Goal: Transaction & Acquisition: Purchase product/service

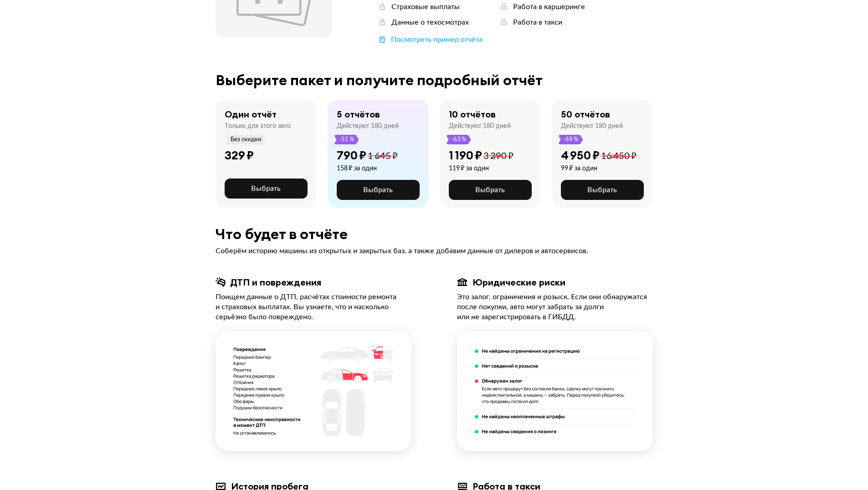
scroll to position [91, 0]
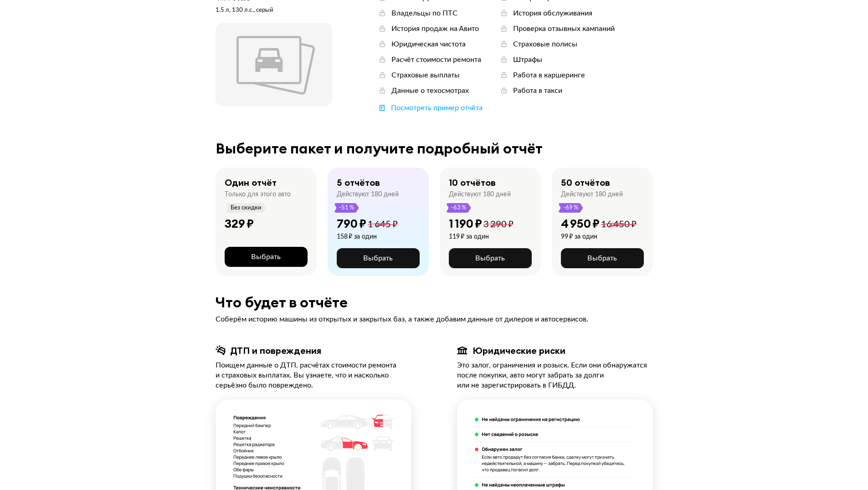
click at [282, 256] on button "Выбрать" at bounding box center [266, 257] width 83 height 20
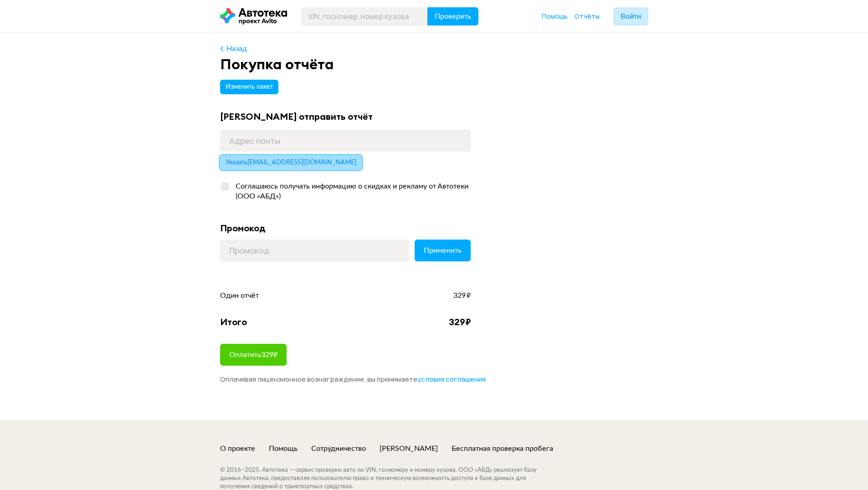
click at [304, 165] on span "Указать zharikov.vladimir1987@mail.ru" at bounding box center [291, 163] width 131 height 6
type input "zharikov.vladimir1987@mail.ru"
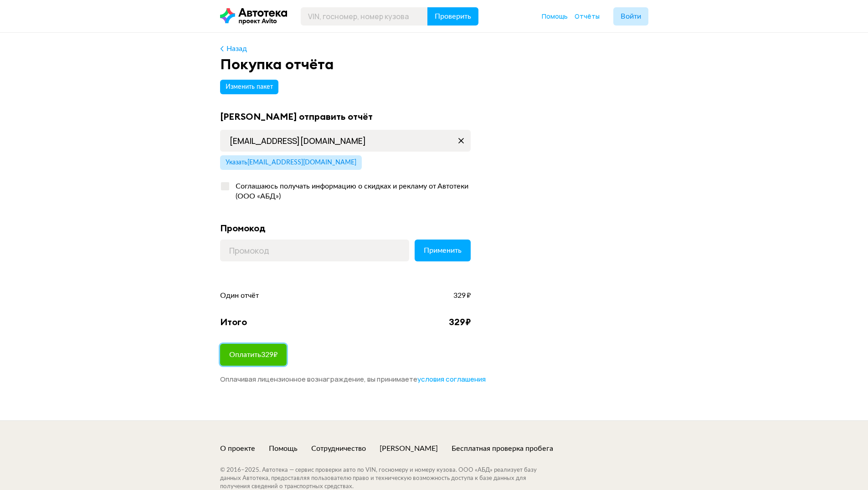
click at [250, 360] on button "Оплатить 329 ₽" at bounding box center [253, 355] width 67 height 22
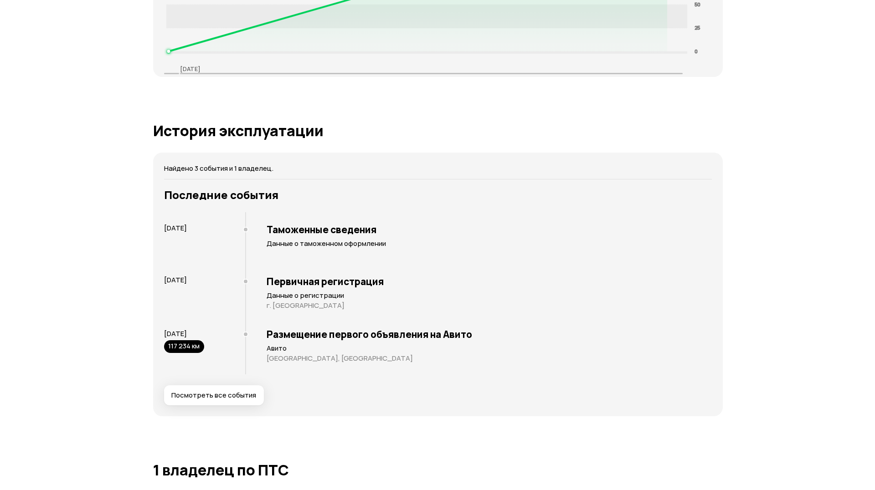
scroll to position [1549, 0]
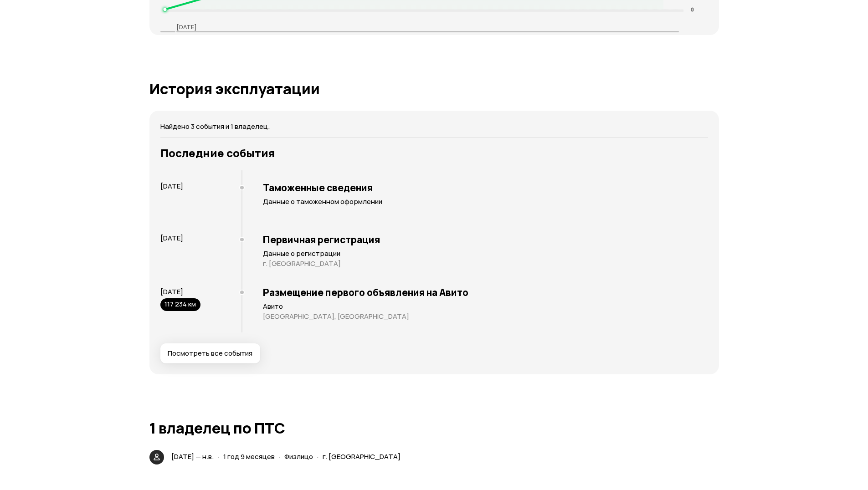
click at [233, 355] on span "Посмотреть все события" at bounding box center [210, 353] width 85 height 9
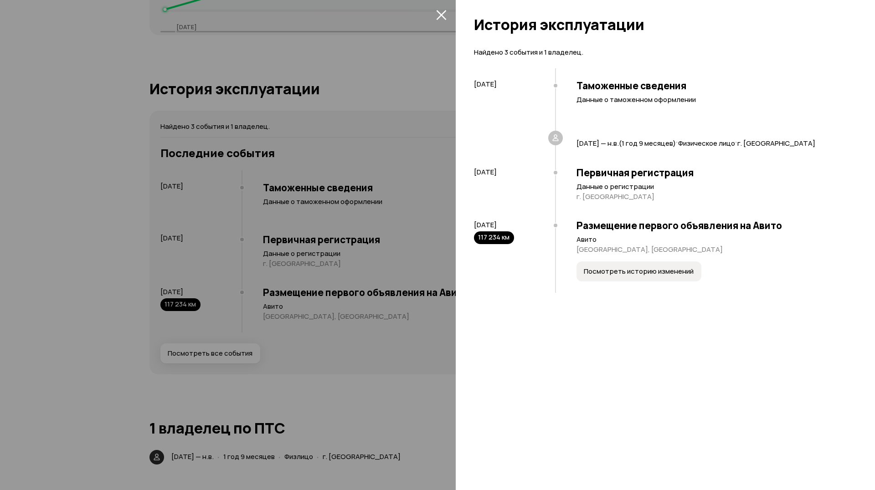
click at [618, 273] on span "Посмотреть историю изменений" at bounding box center [639, 271] width 110 height 9
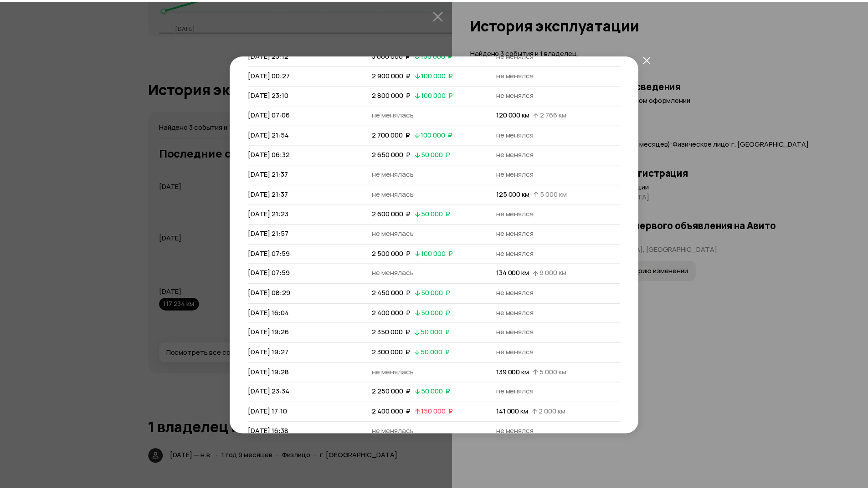
scroll to position [144, 0]
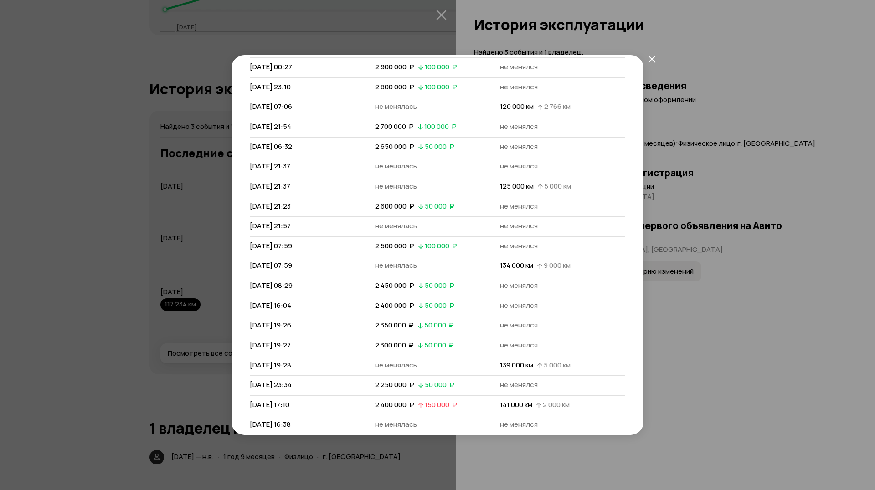
click at [654, 56] on icon "закрыть" at bounding box center [652, 59] width 8 height 8
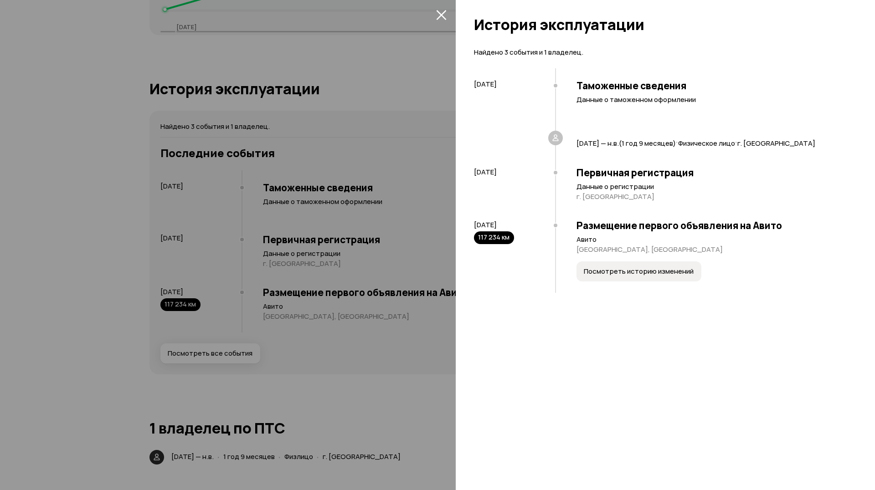
click at [461, 210] on div "Найдено 3 события и 1 владелец. 1 декабря 2023 Таможенные сведения Данные о там…" at bounding box center [665, 266] width 419 height 448
click at [441, 13] on icon "закрыть" at bounding box center [441, 15] width 10 height 10
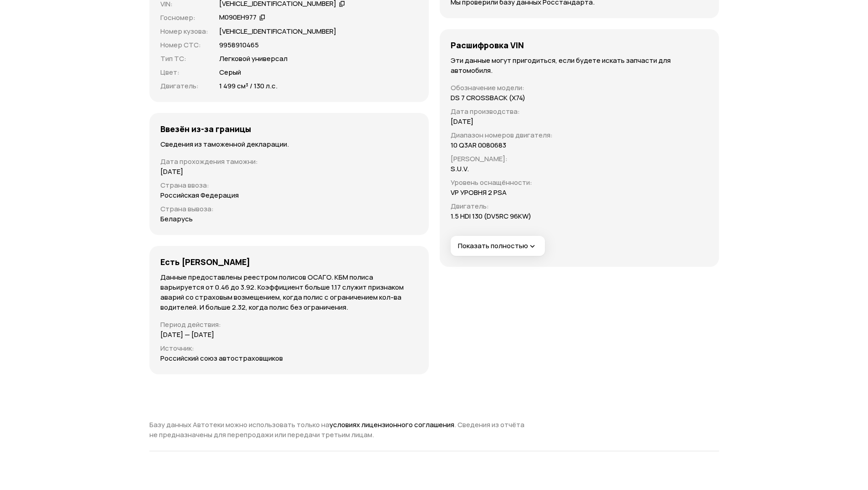
scroll to position [2474, 0]
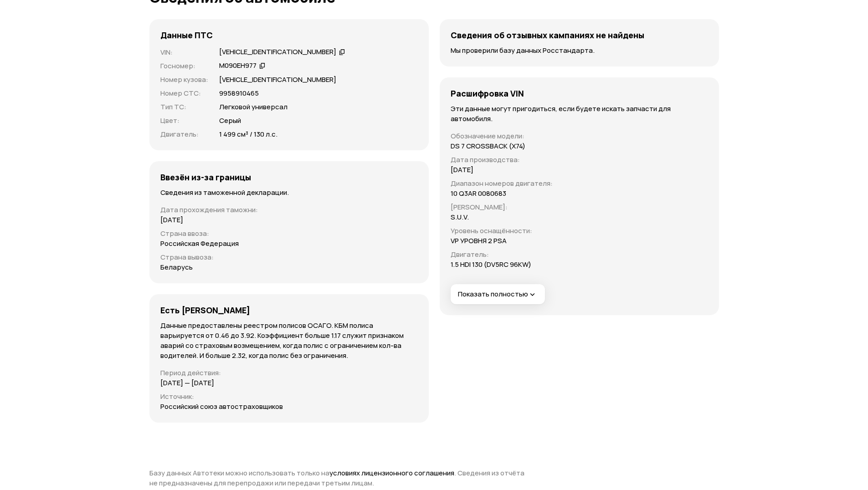
click at [535, 290] on icon "button" at bounding box center [532, 294] width 9 height 9
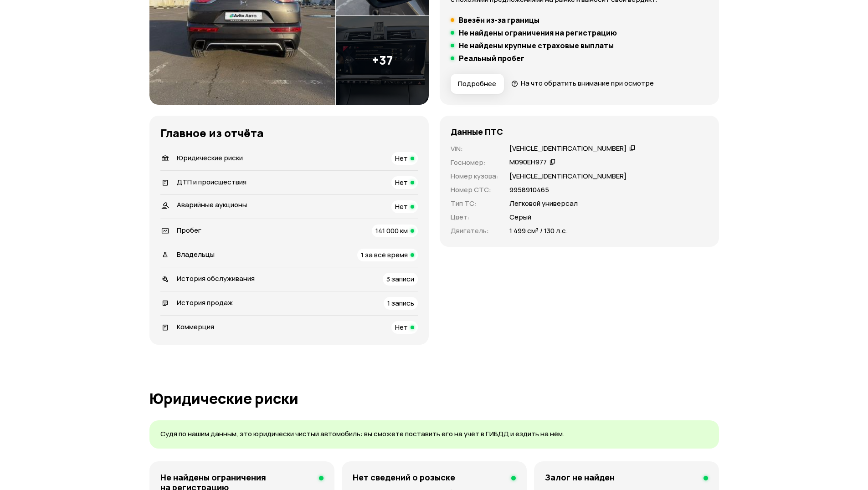
scroll to position [195, 0]
click at [393, 280] on span "3 записи" at bounding box center [400, 280] width 28 height 10
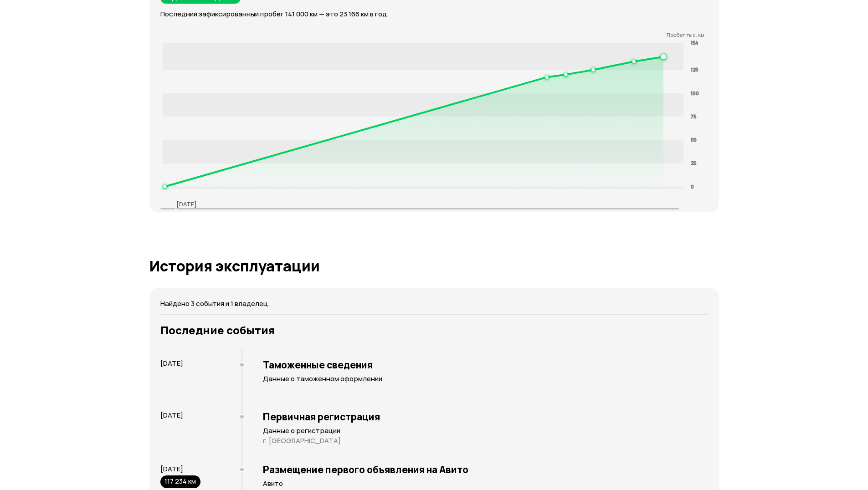
scroll to position [1630, 0]
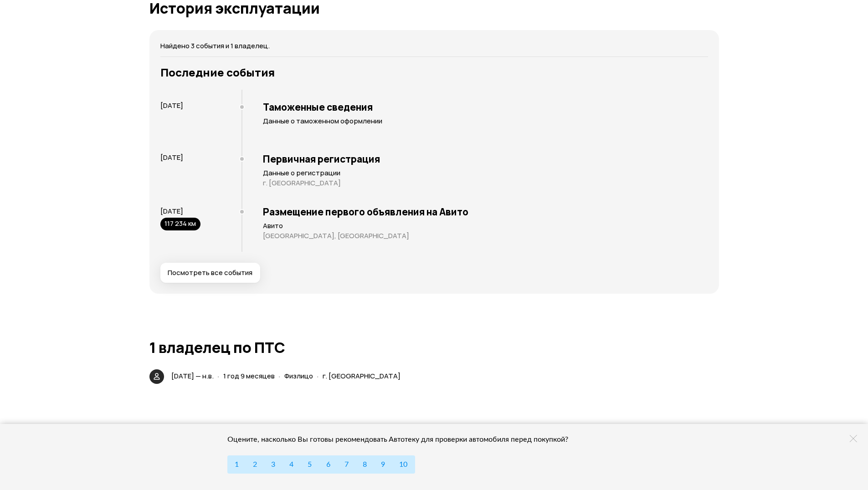
click at [236, 272] on span "Посмотреть все события" at bounding box center [210, 272] width 85 height 9
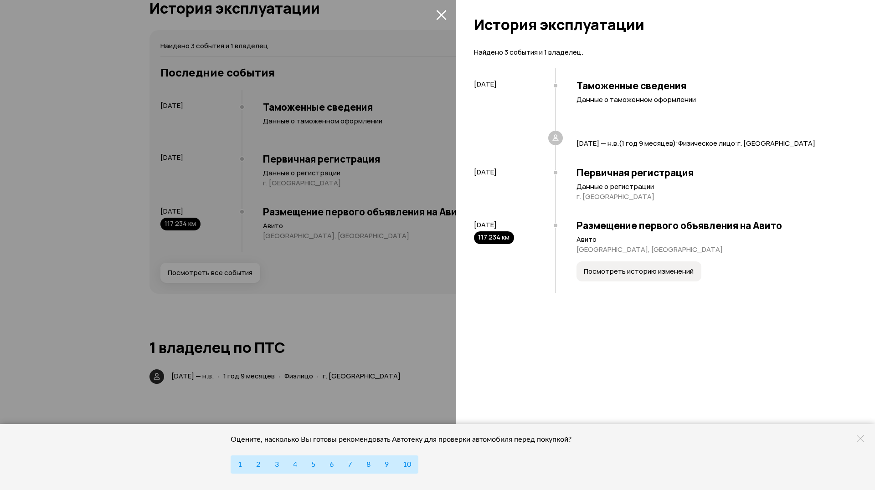
click at [559, 138] on icon at bounding box center [555, 138] width 9 height 9
click at [449, 18] on div at bounding box center [437, 245] width 875 height 490
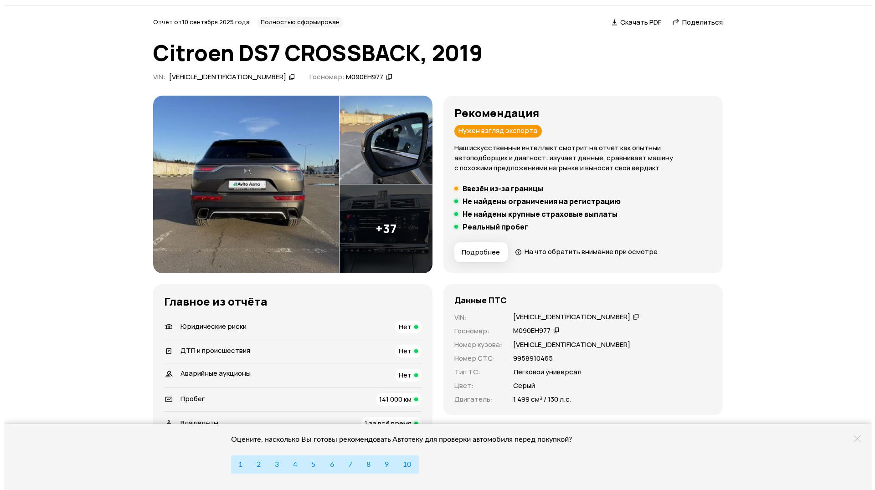
scroll to position [0, 0]
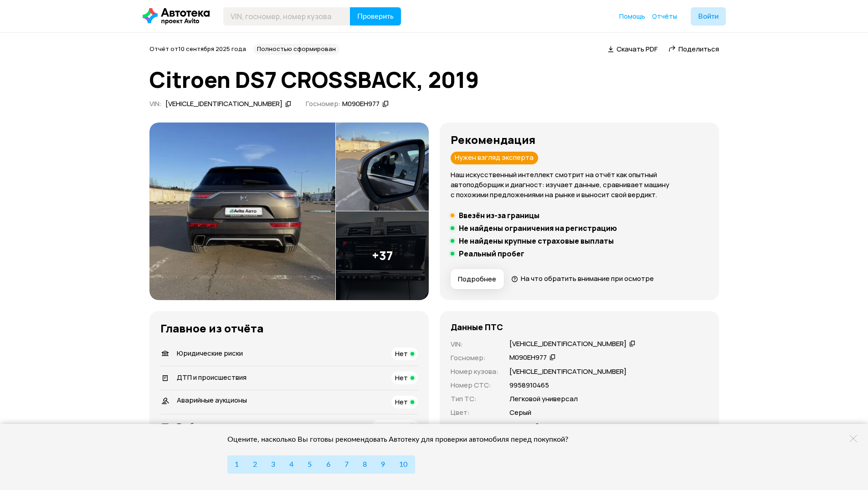
click at [629, 47] on span "Скачать PDF" at bounding box center [637, 49] width 41 height 10
click at [527, 279] on span "На что обратить внимание при осмотре" at bounding box center [587, 279] width 133 height 10
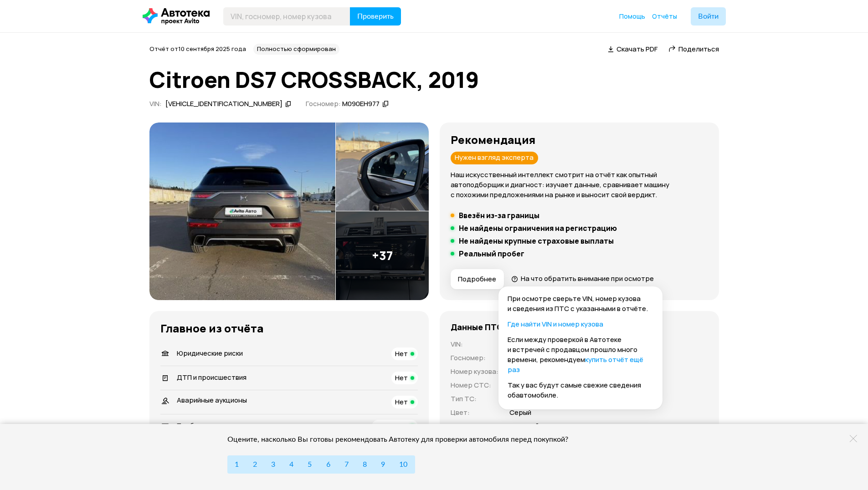
click at [483, 273] on button "Подробнее" at bounding box center [477, 279] width 53 height 20
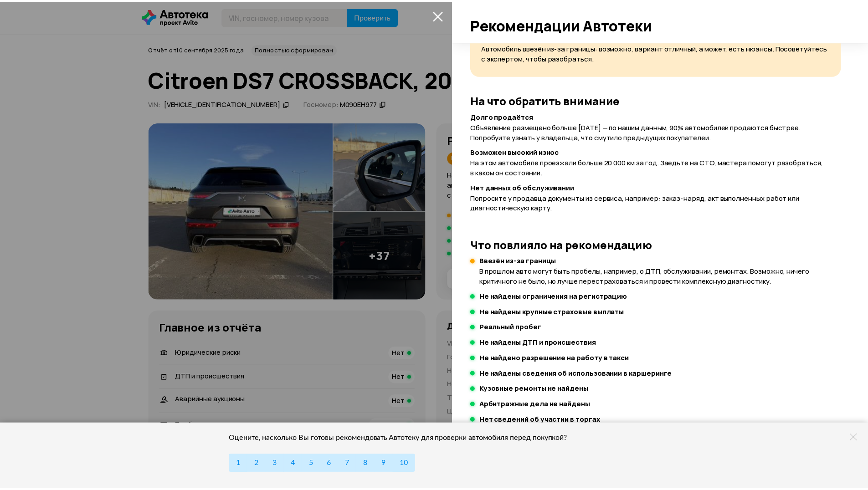
scroll to position [64, 0]
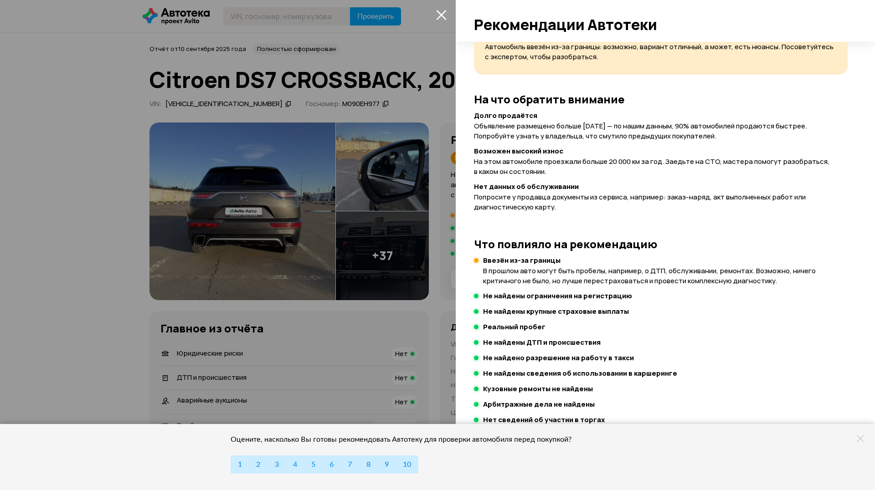
click at [859, 438] on icon at bounding box center [860, 438] width 7 height 7
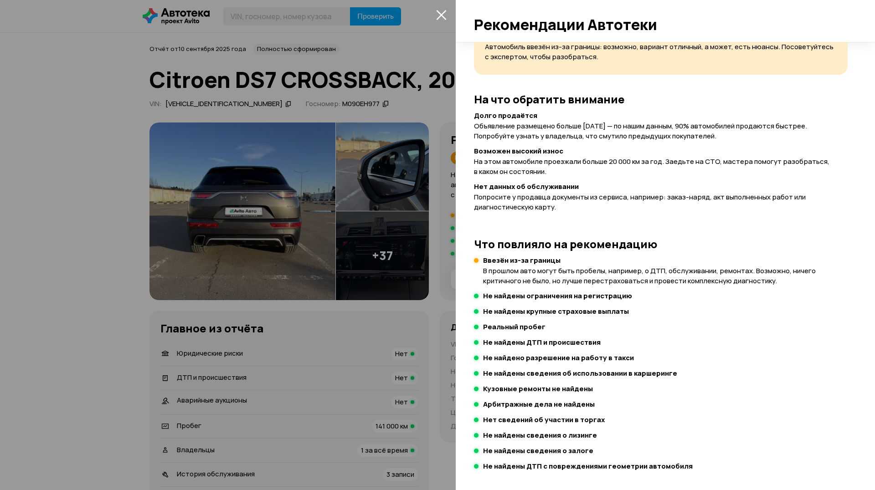
click at [446, 14] on button "закрыть" at bounding box center [441, 14] width 15 height 15
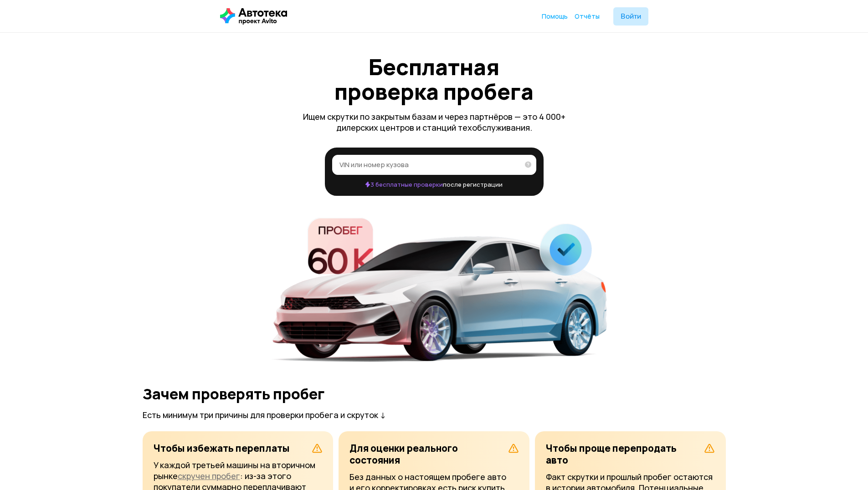
click at [388, 165] on input "VIN или номер кузова" at bounding box center [430, 164] width 180 height 9
